Goal: Task Accomplishment & Management: Manage account settings

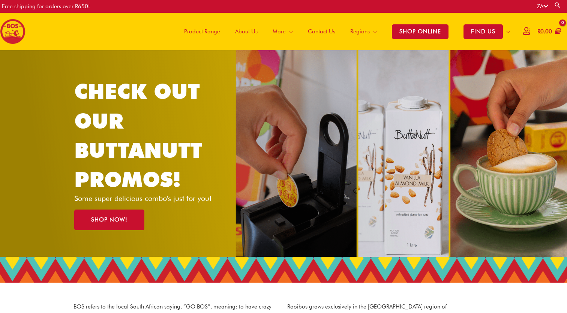
click at [523, 34] on icon at bounding box center [526, 31] width 6 height 6
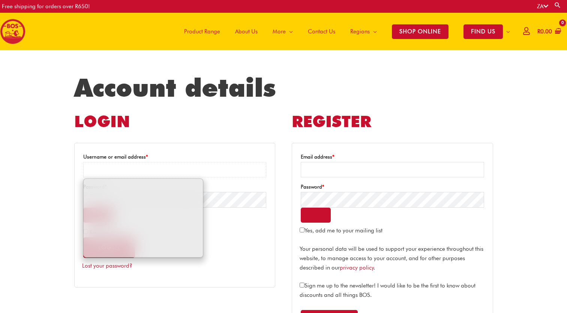
type input "**********"
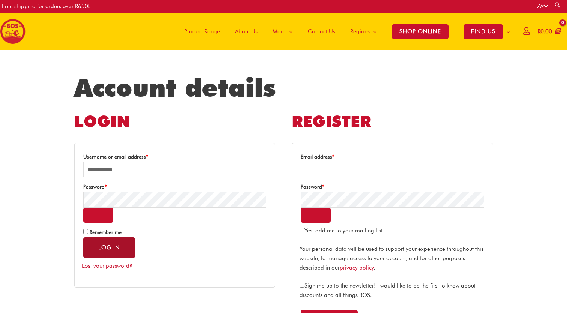
click at [121, 248] on button "Log in" at bounding box center [109, 247] width 52 height 21
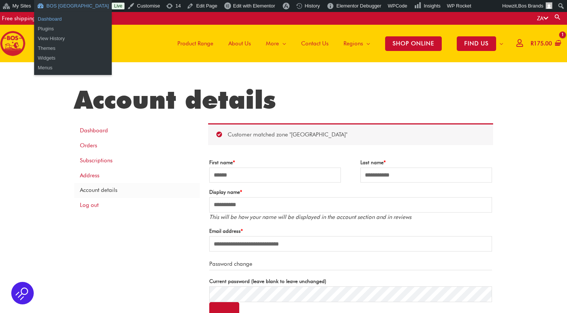
click at [54, 18] on link "Dashboard" at bounding box center [73, 19] width 78 height 10
